Goal: Check status: Check status

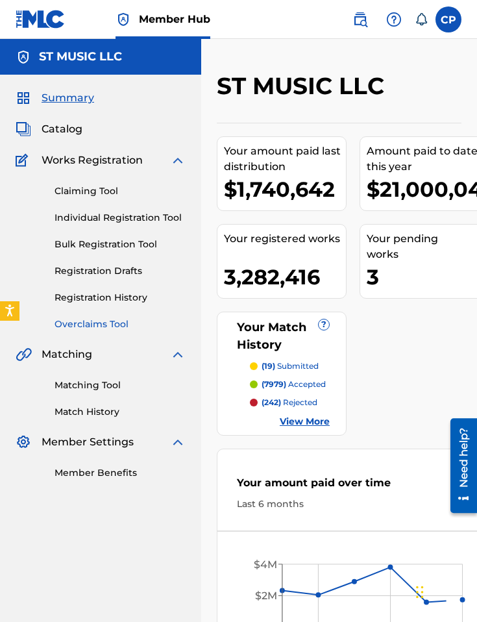
click at [93, 324] on link "Overclaims Tool" at bounding box center [120, 324] width 131 height 14
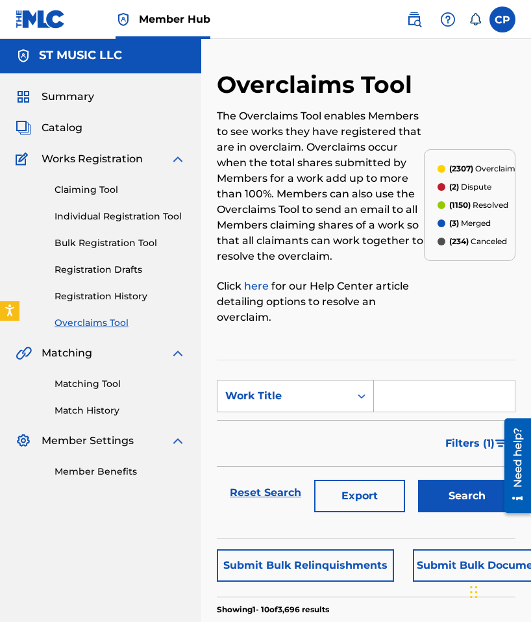
scroll to position [3, 0]
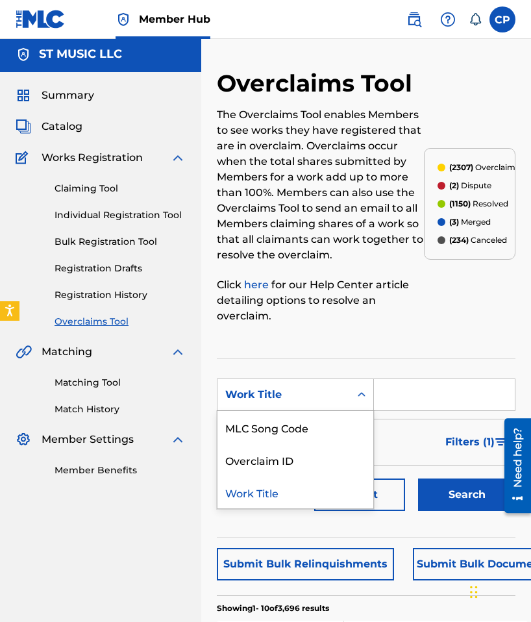
click at [306, 396] on div "Work Title" at bounding box center [283, 395] width 117 height 16
click at [286, 429] on div "MLC Song Code" at bounding box center [295, 427] width 156 height 32
click at [289, 393] on div "MLC Song Code" at bounding box center [283, 395] width 117 height 16
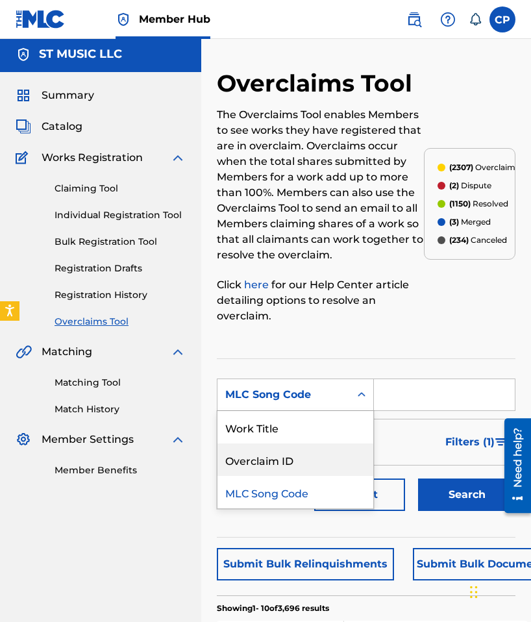
click at [294, 419] on div "Work Title" at bounding box center [295, 427] width 156 height 32
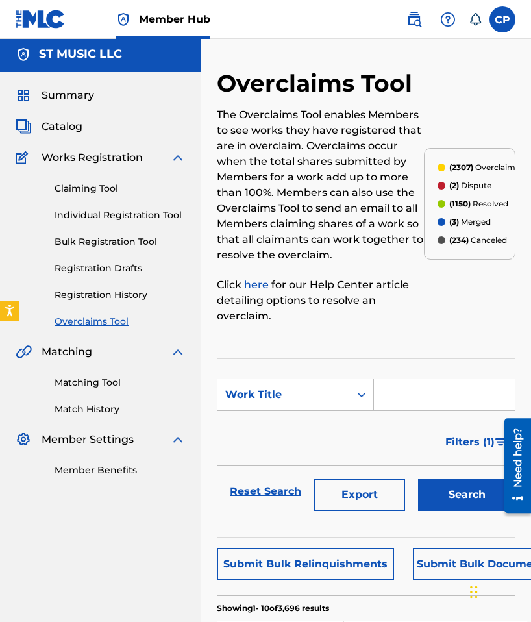
click at [410, 393] on input "Search Form" at bounding box center [444, 394] width 141 height 31
paste input "VW6WFD"
type input "VW6WFD"
click at [457, 508] on button "Search" at bounding box center [466, 494] width 97 height 32
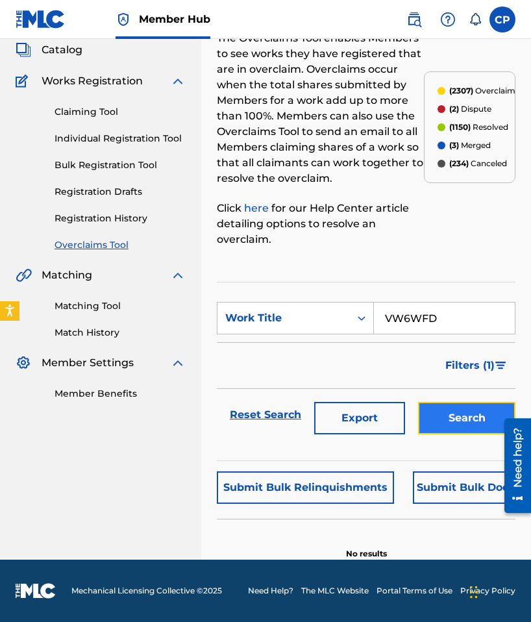
click at [451, 404] on button "Search" at bounding box center [466, 418] width 97 height 32
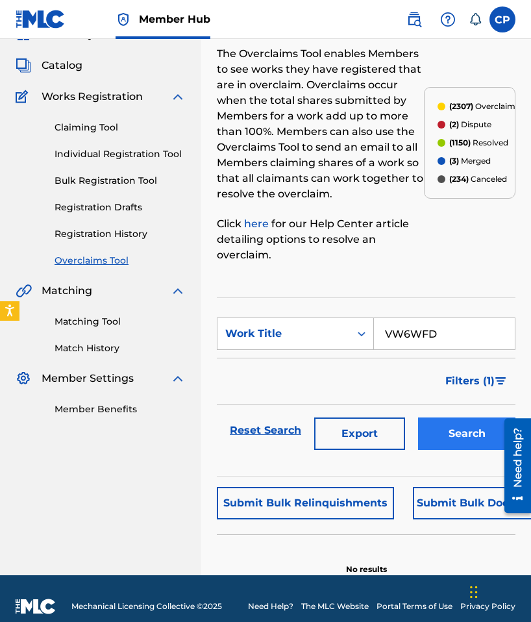
scroll to position [79, 0]
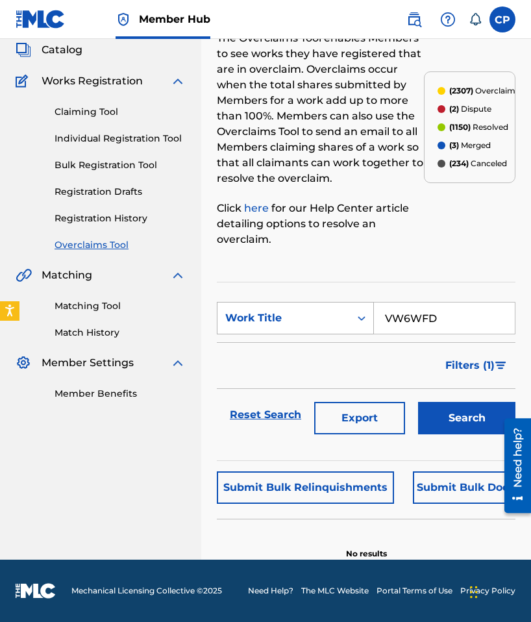
click at [308, 321] on div "Work Title" at bounding box center [283, 318] width 117 height 16
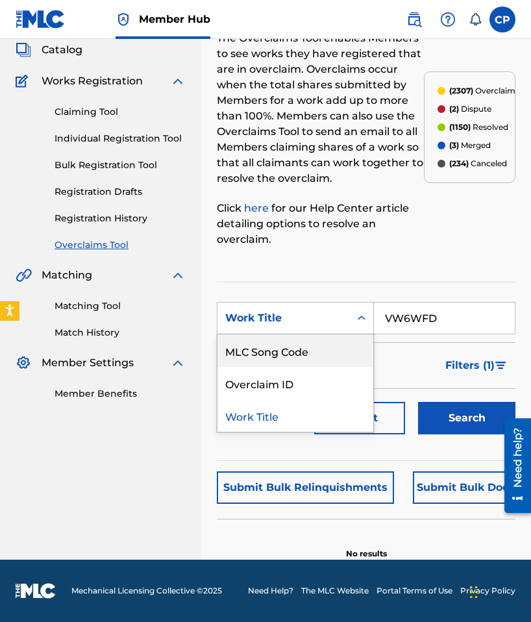
click at [304, 350] on div "MLC Song Code" at bounding box center [295, 350] width 156 height 32
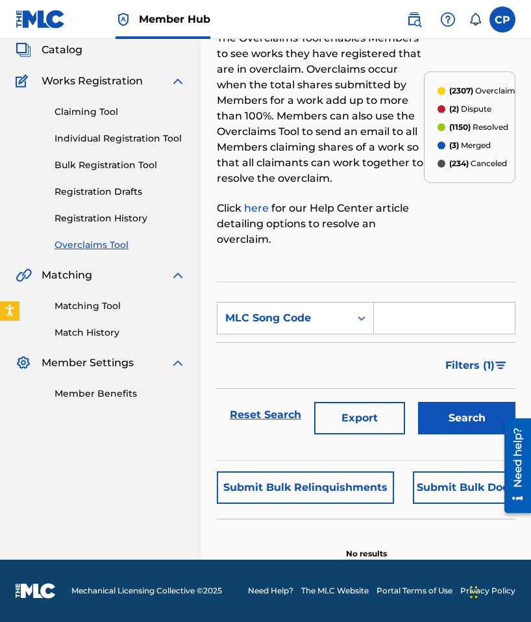
click at [405, 331] on input "Search Form" at bounding box center [444, 317] width 141 height 31
paste input "VW6WFD"
type input "VW6WFD"
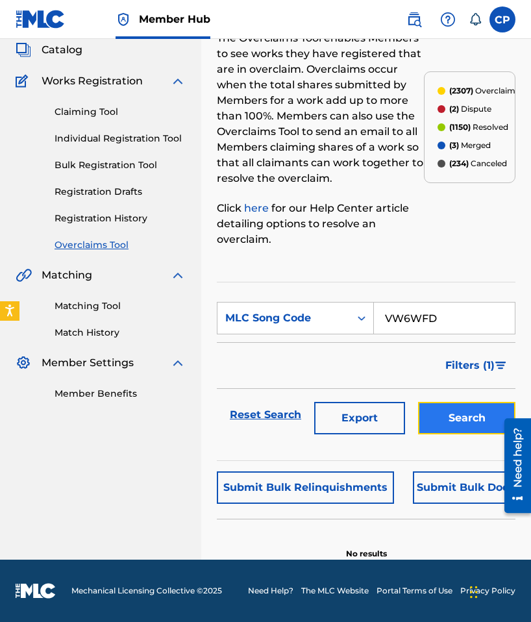
click at [451, 417] on button "Search" at bounding box center [466, 418] width 97 height 32
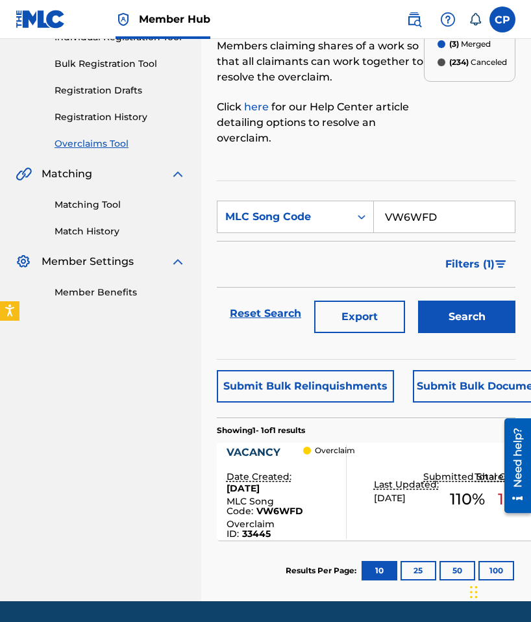
scroll to position [222, 0]
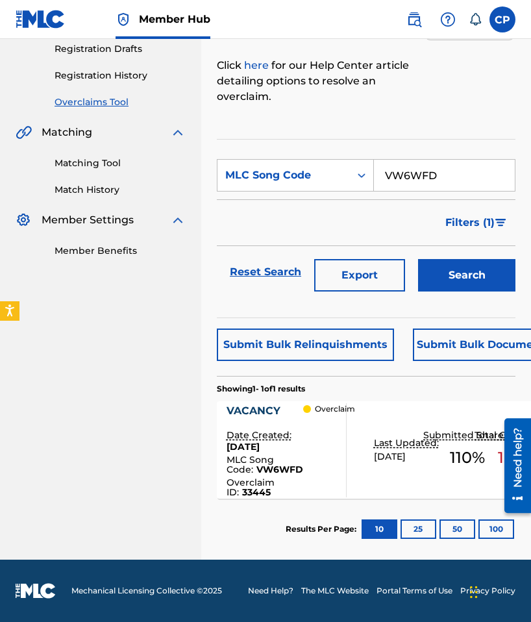
click at [453, 488] on div "VACANCY Date Created: [DATE] MLC Song Code : VW6WFD Overclaim ID : 33445 Overcl…" at bounding box center [375, 449] width 316 height 97
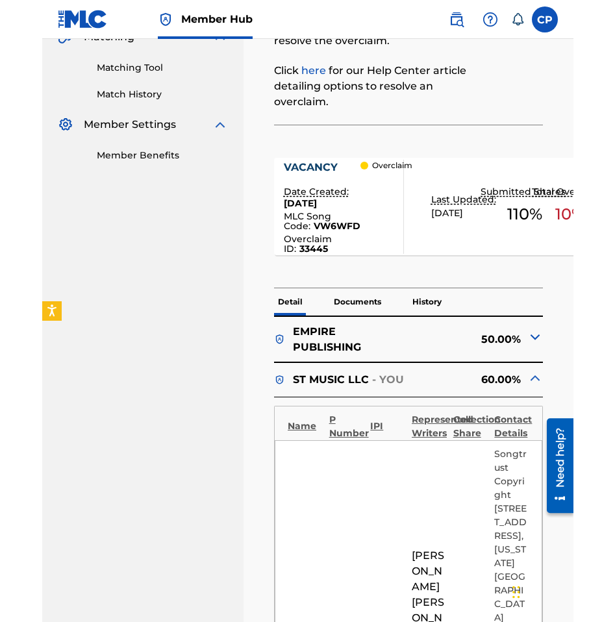
scroll to position [464, 0]
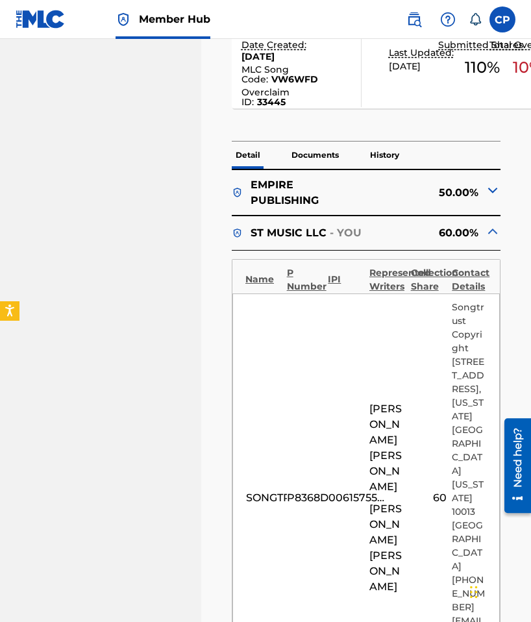
drag, startPoint x: 1, startPoint y: 286, endPoint x: -63, endPoint y: 286, distance: 63.6
